Goal: Task Accomplishment & Management: Use online tool/utility

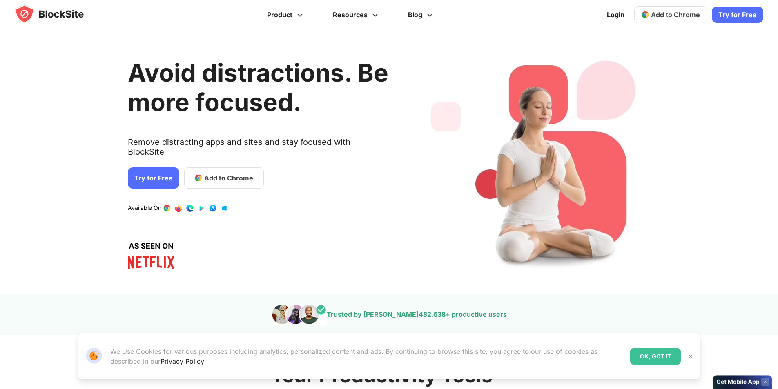
click at [145, 171] on link "Try for Free" at bounding box center [153, 177] width 51 height 21
click at [208, 173] on span "Add to Chrome" at bounding box center [228, 178] width 49 height 10
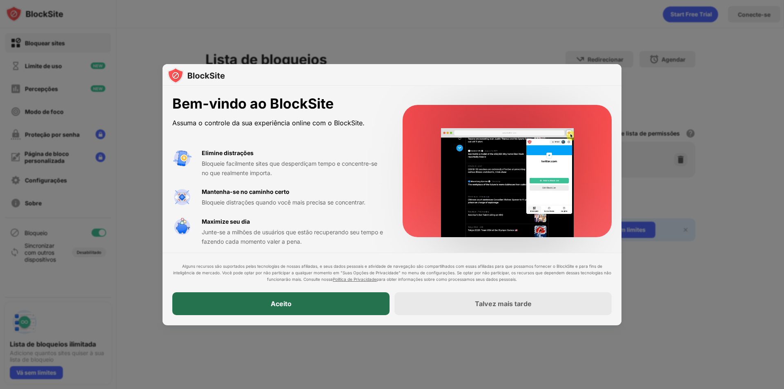
click at [236, 303] on div "Aceito" at bounding box center [280, 304] width 217 height 23
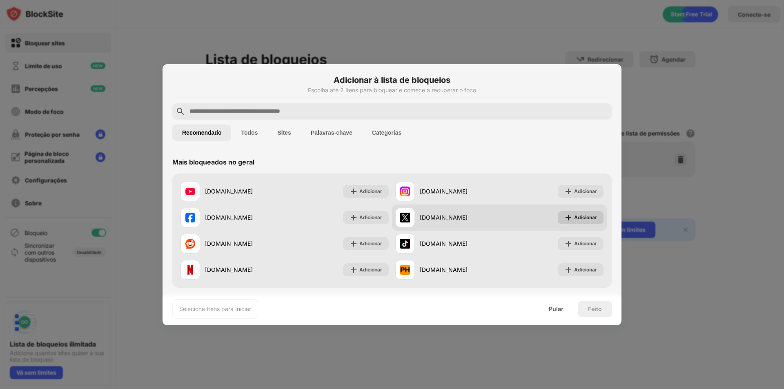
click at [579, 218] on font "Adicionar" at bounding box center [585, 217] width 23 height 6
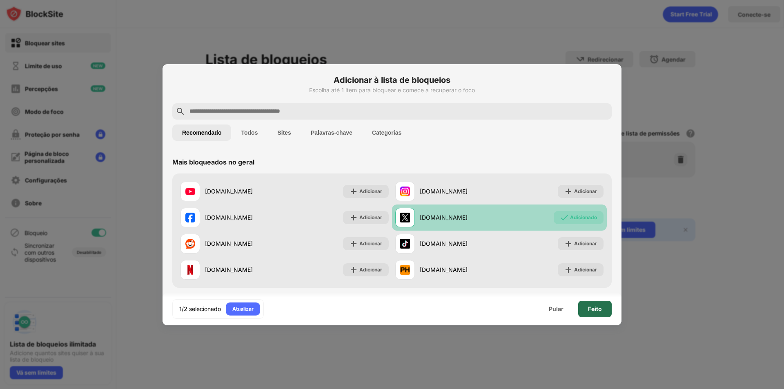
click at [593, 308] on font "Feito" at bounding box center [595, 308] width 14 height 7
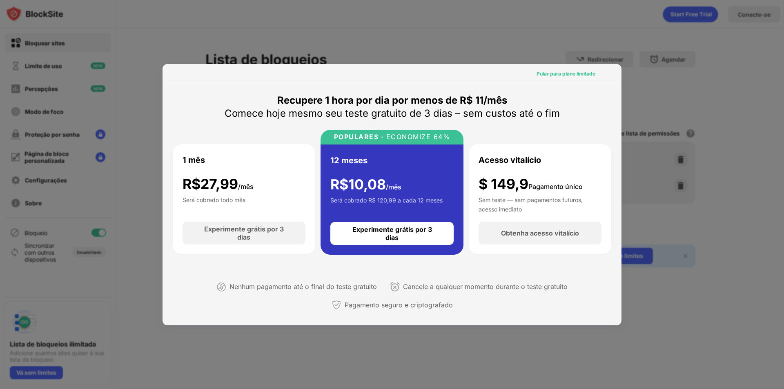
click at [564, 75] on font "Pular para plano limitado" at bounding box center [565, 74] width 59 height 6
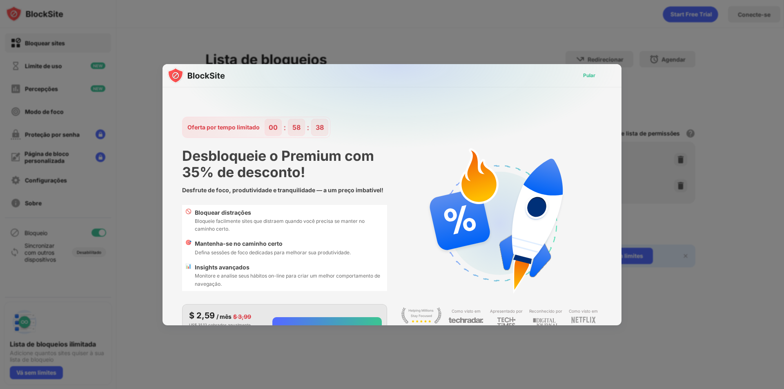
click at [586, 74] on font "Pular" at bounding box center [589, 75] width 12 height 6
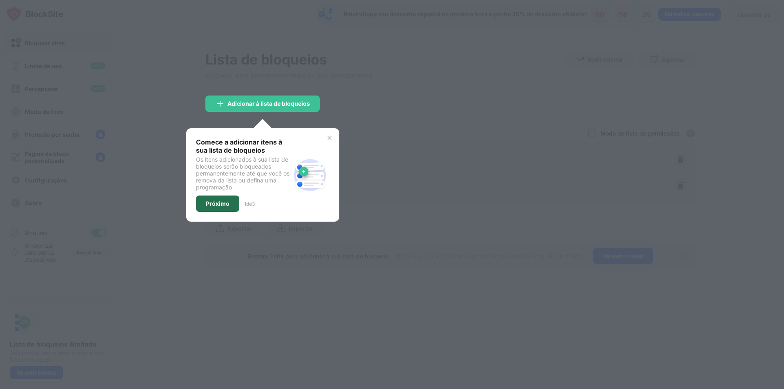
click at [209, 203] on font "Próximo" at bounding box center [218, 203] width 24 height 7
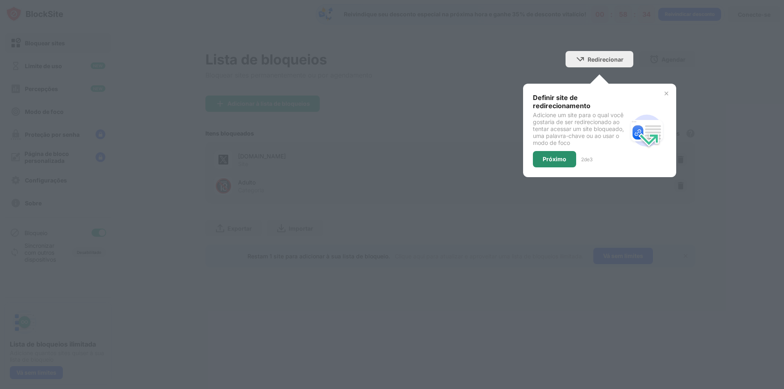
click at [557, 157] on font "Próximo" at bounding box center [555, 159] width 24 height 7
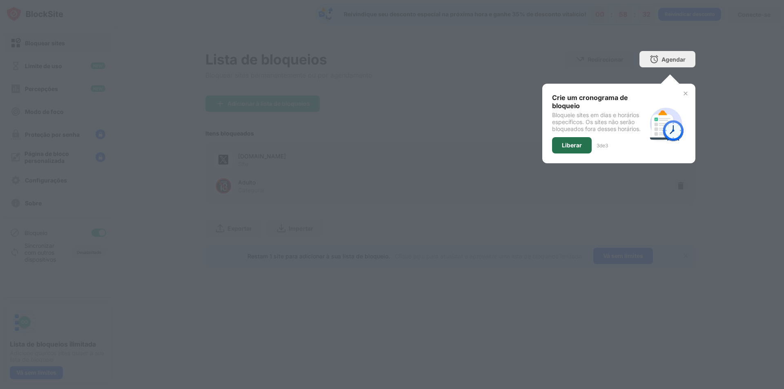
click at [571, 145] on font "Liberar" at bounding box center [572, 145] width 20 height 7
